Goal: Browse casually: Explore the website without a specific task or goal

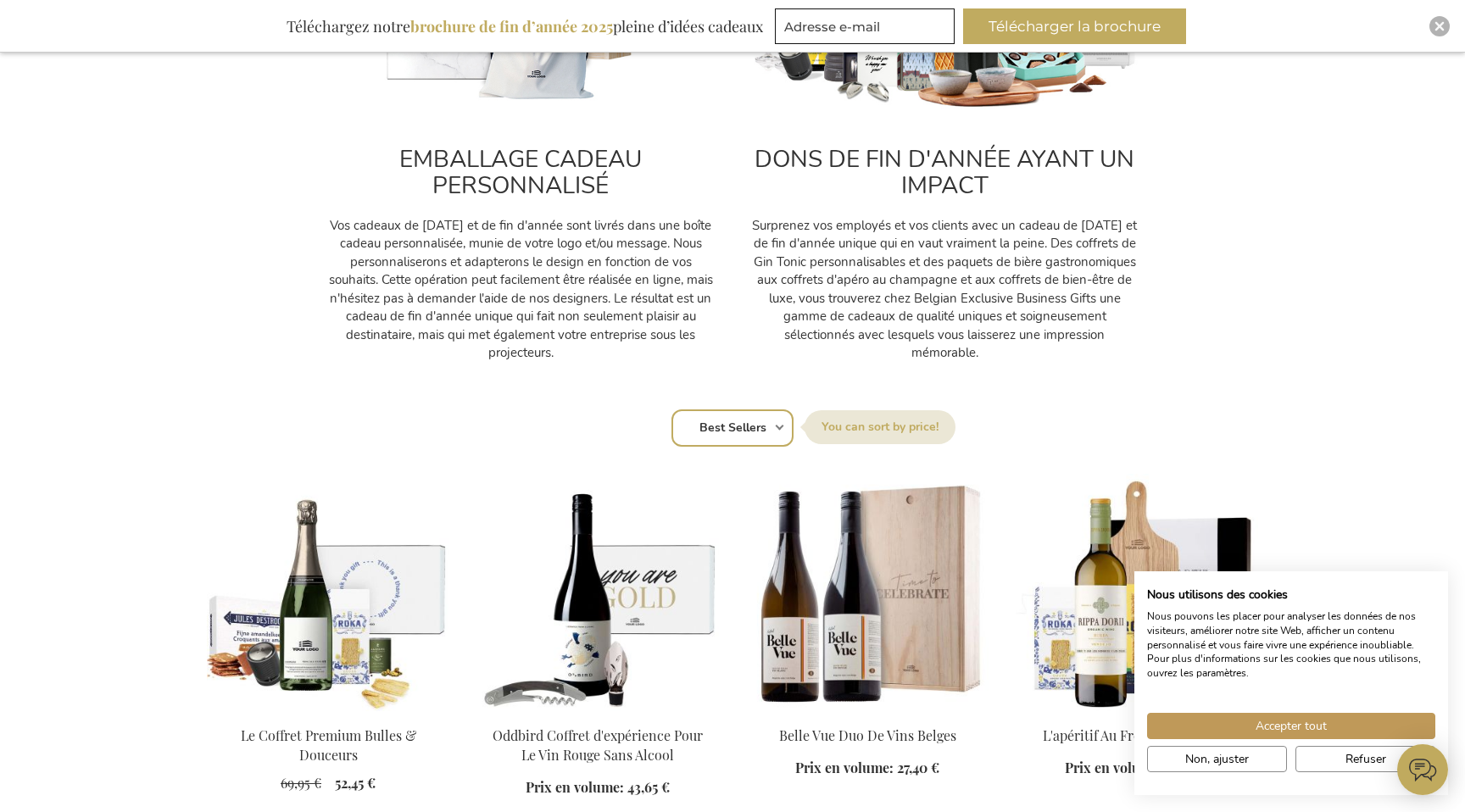
scroll to position [1023, 0]
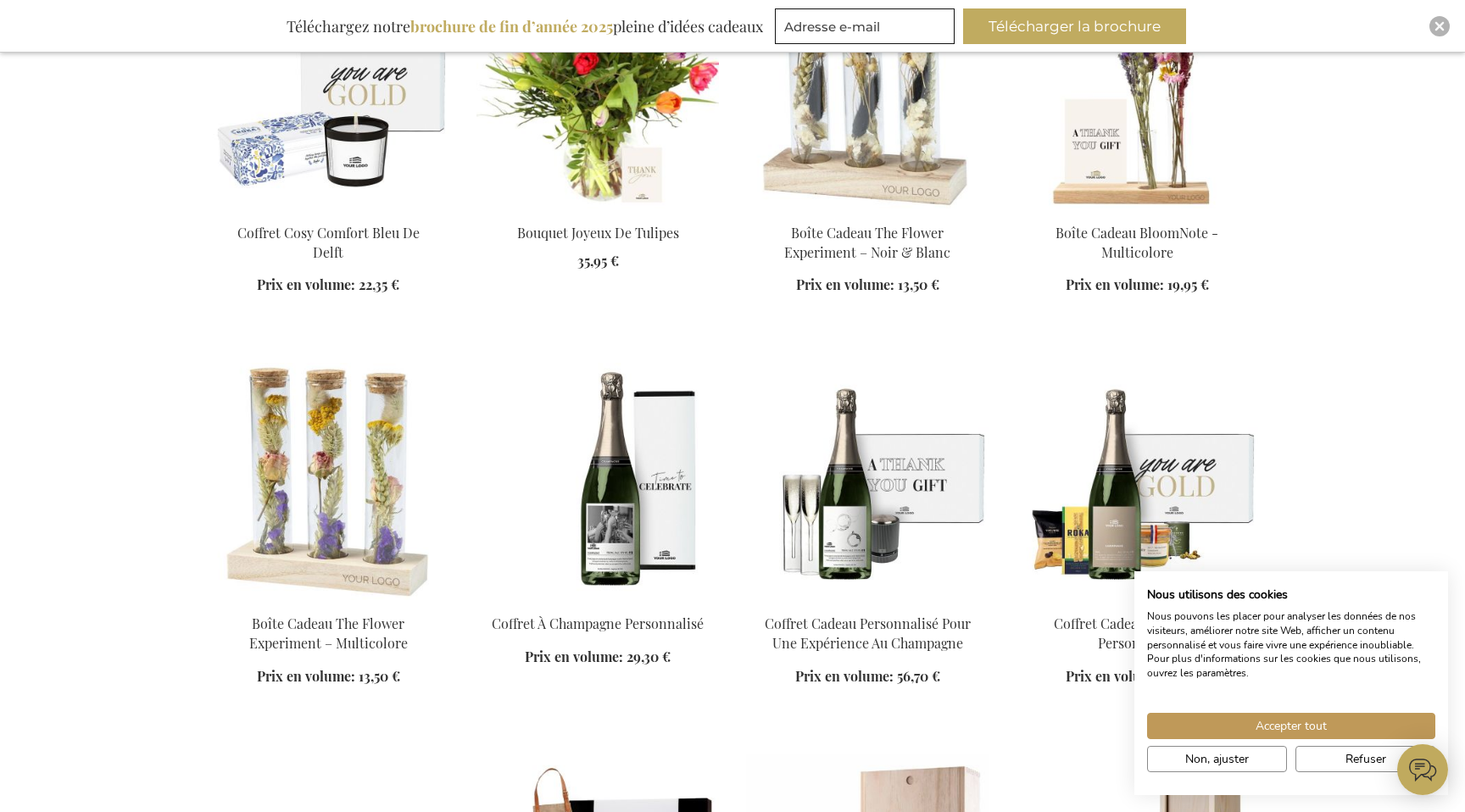
scroll to position [4386, 0]
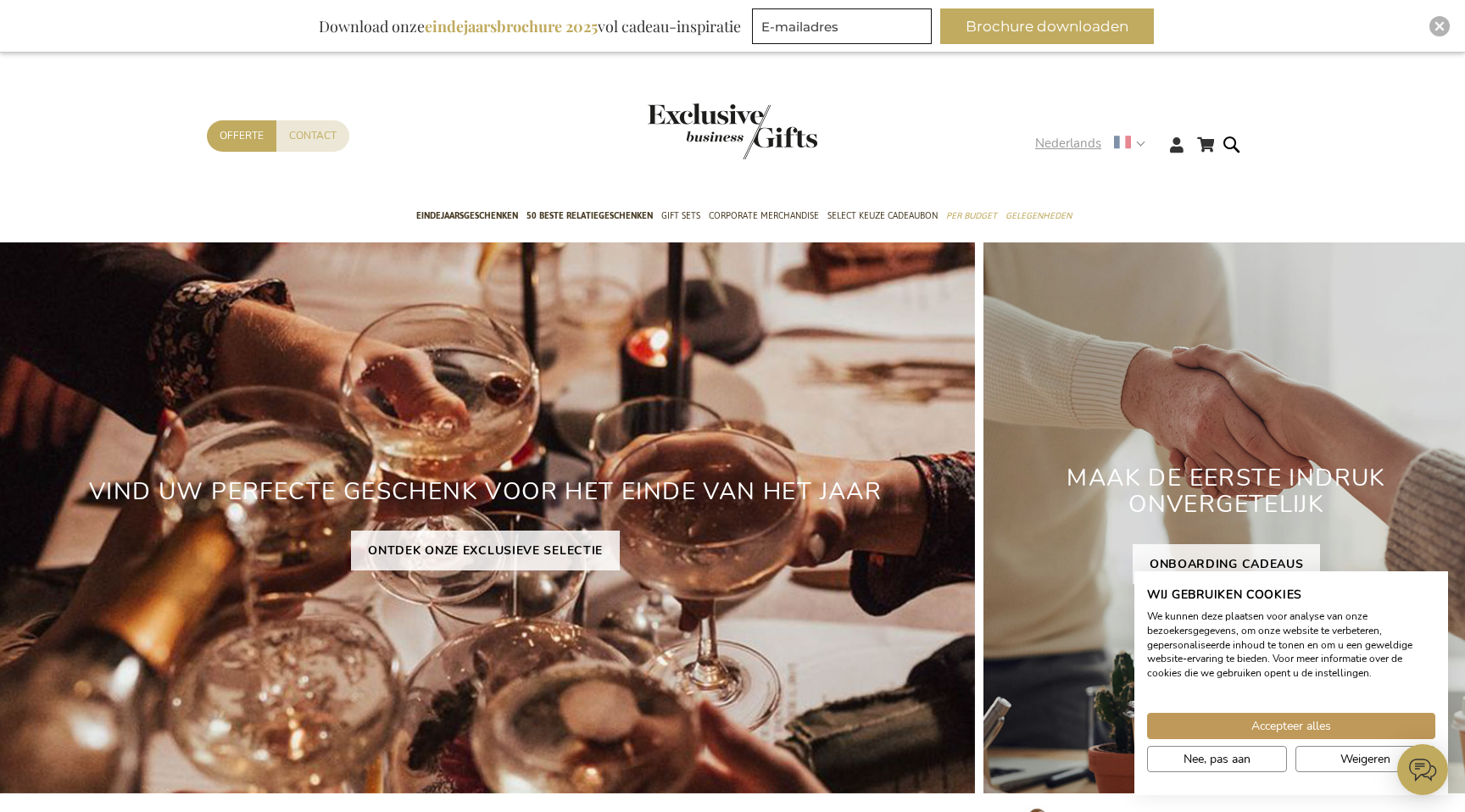
click at [1122, 142] on use at bounding box center [1122, 142] width 17 height 13
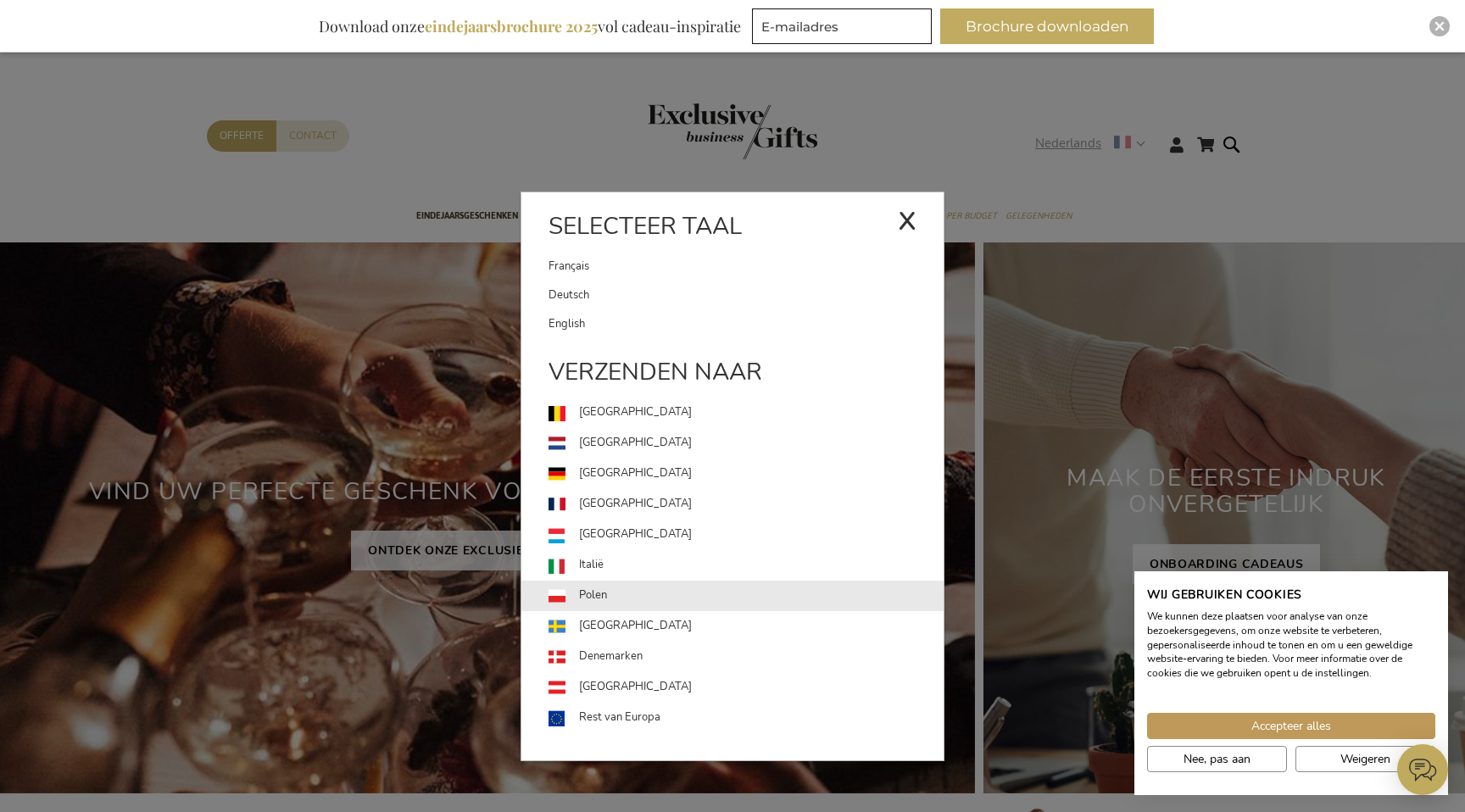
scroll to position [48, 0]
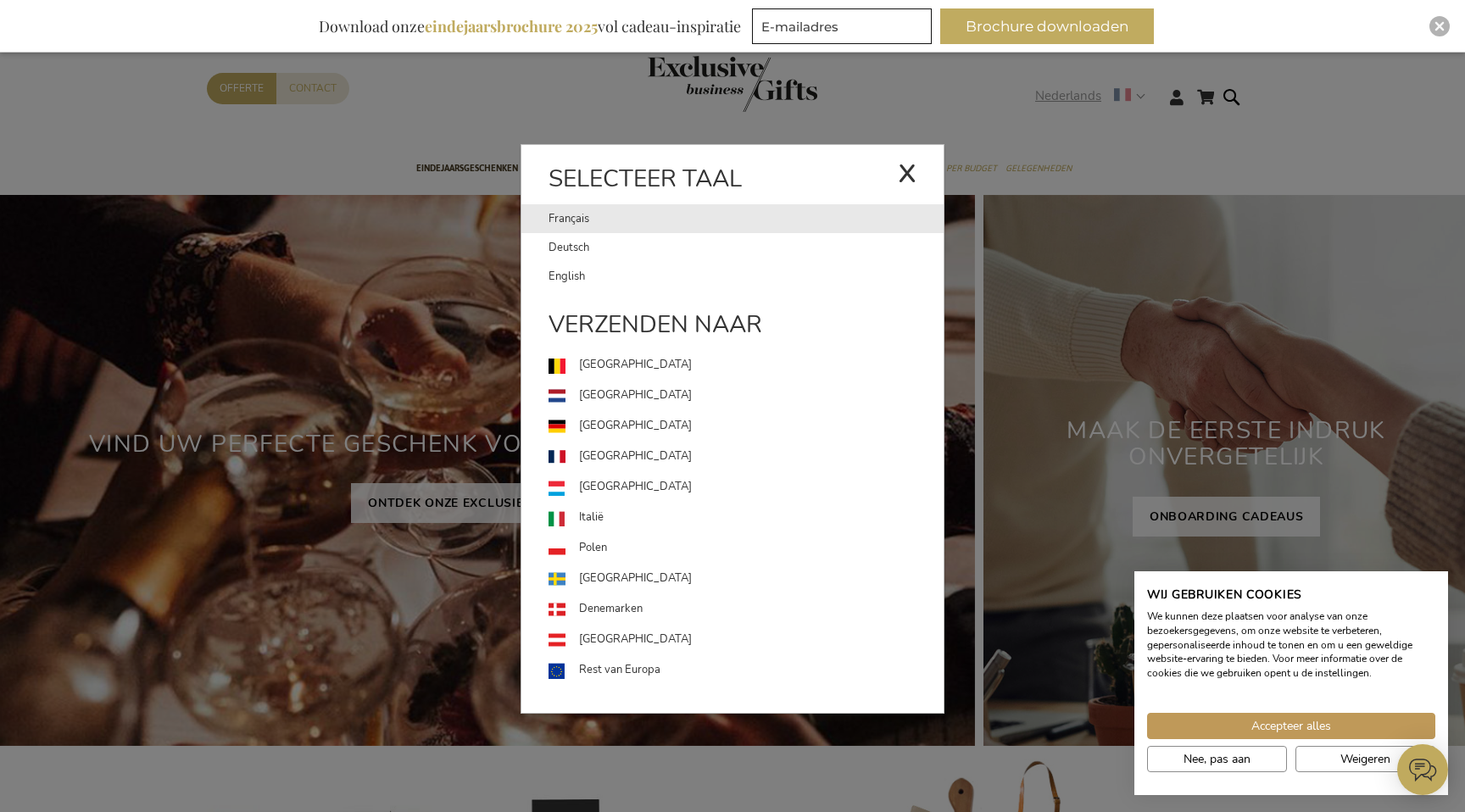
click at [601, 216] on link "Français" at bounding box center [723, 218] width 350 height 29
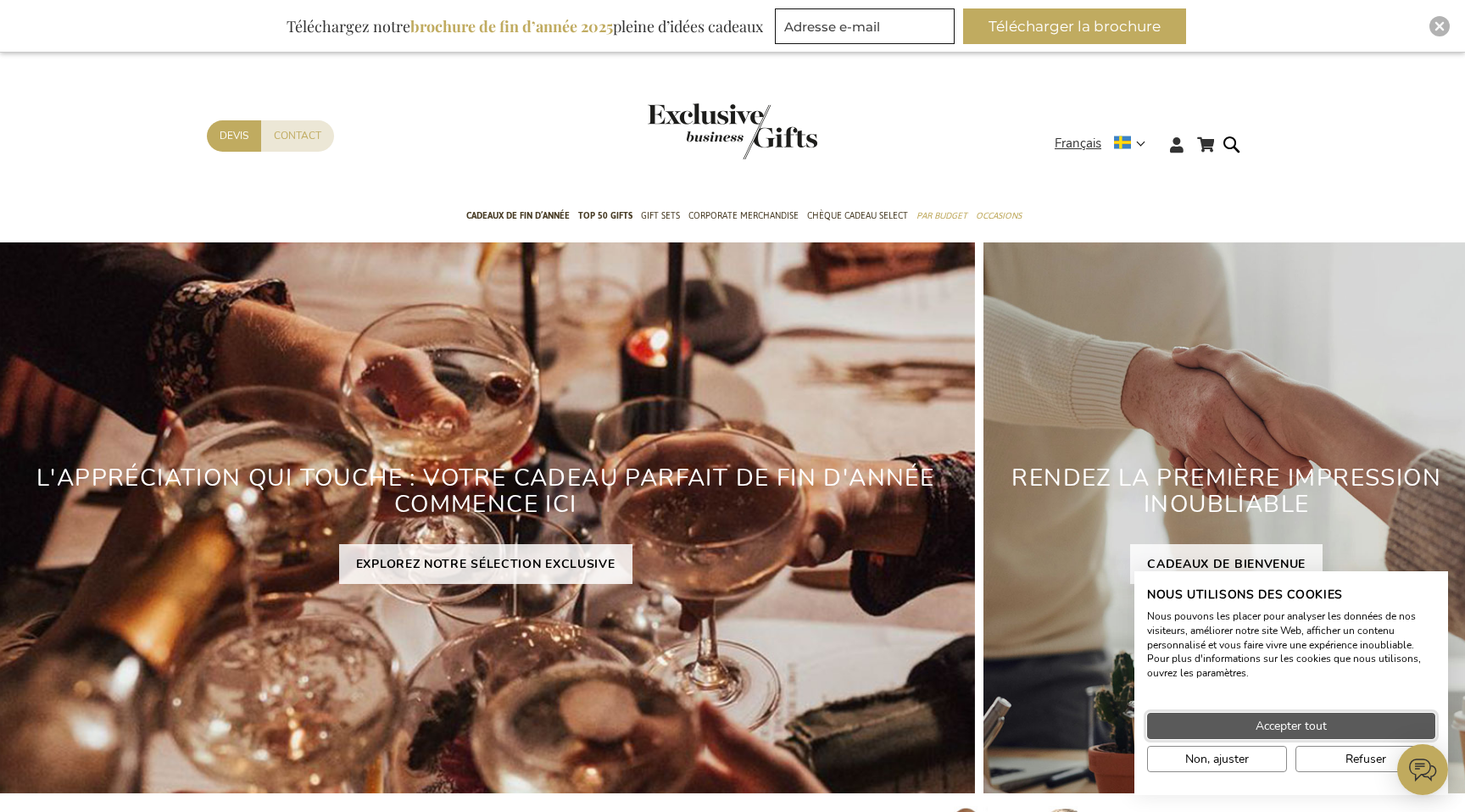
click at [1300, 722] on span "Accepter tout" at bounding box center [1291, 726] width 71 height 17
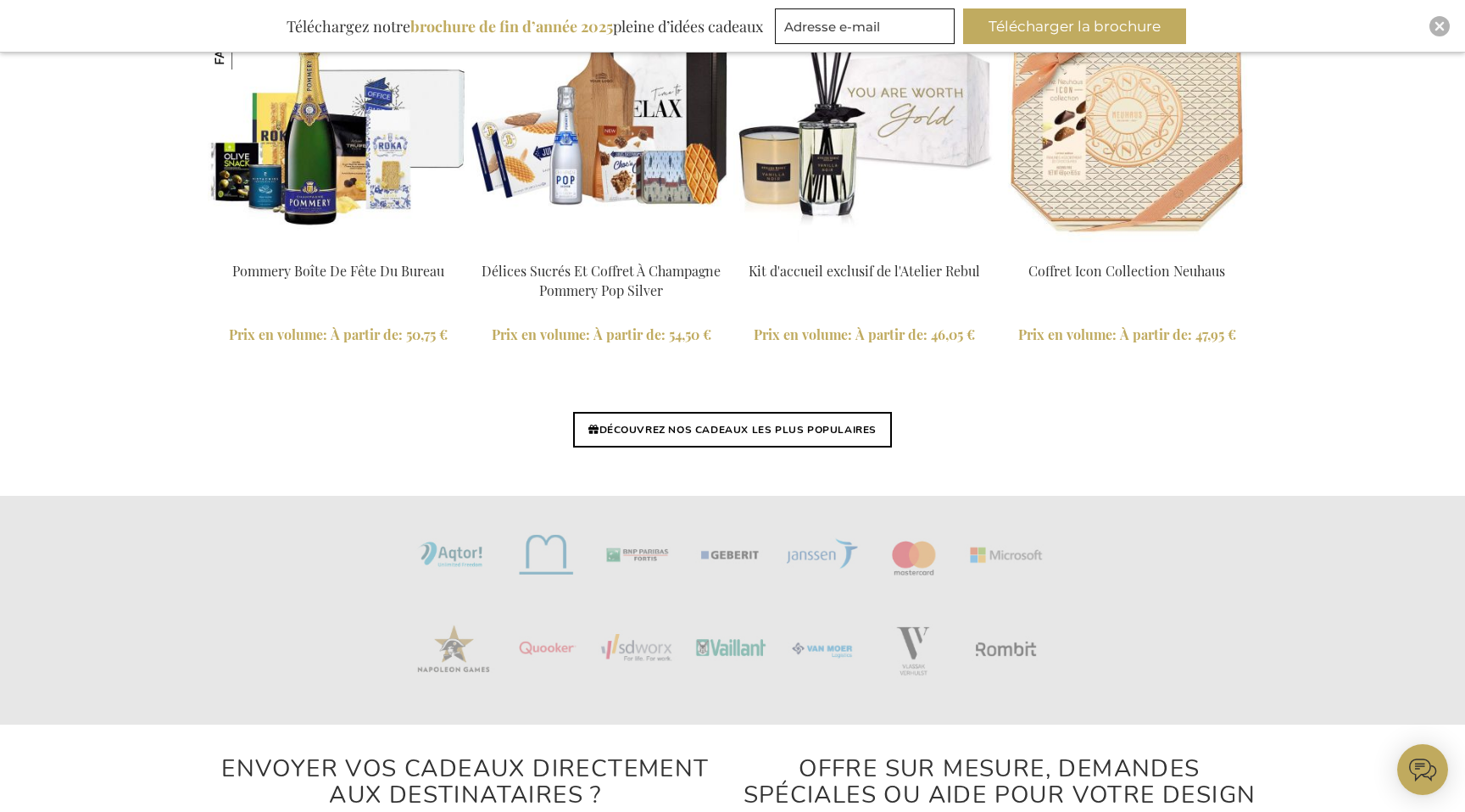
scroll to position [3833, 0]
